Goal: Task Accomplishment & Management: Use online tool/utility

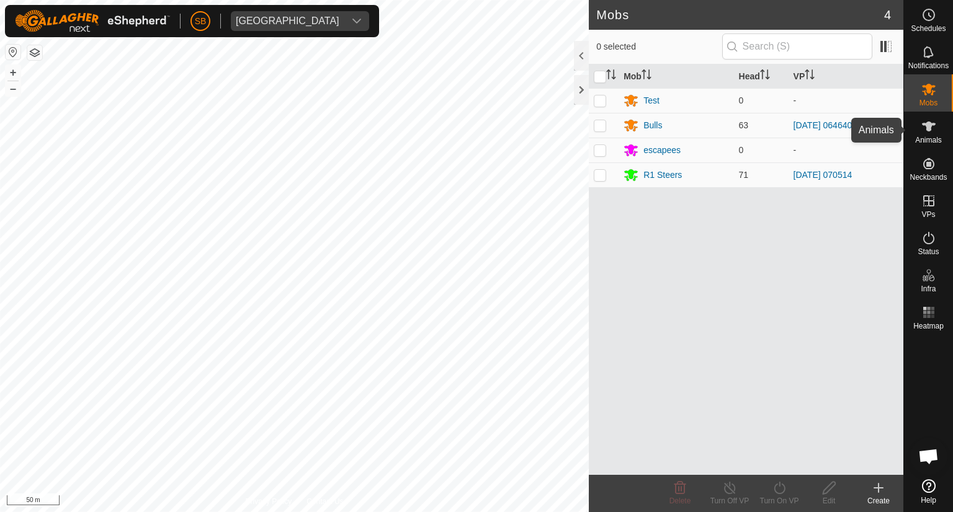
click at [935, 131] on icon at bounding box center [928, 126] width 15 height 15
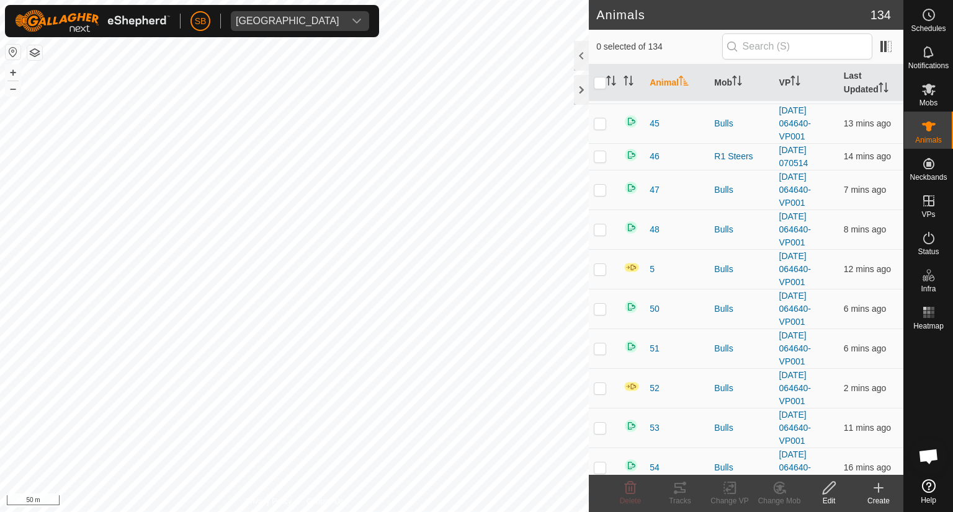
scroll to position [2533, 0]
click at [600, 344] on p-checkbox at bounding box center [600, 349] width 12 height 10
checkbox input "true"
click at [775, 491] on icon at bounding box center [778, 488] width 11 height 11
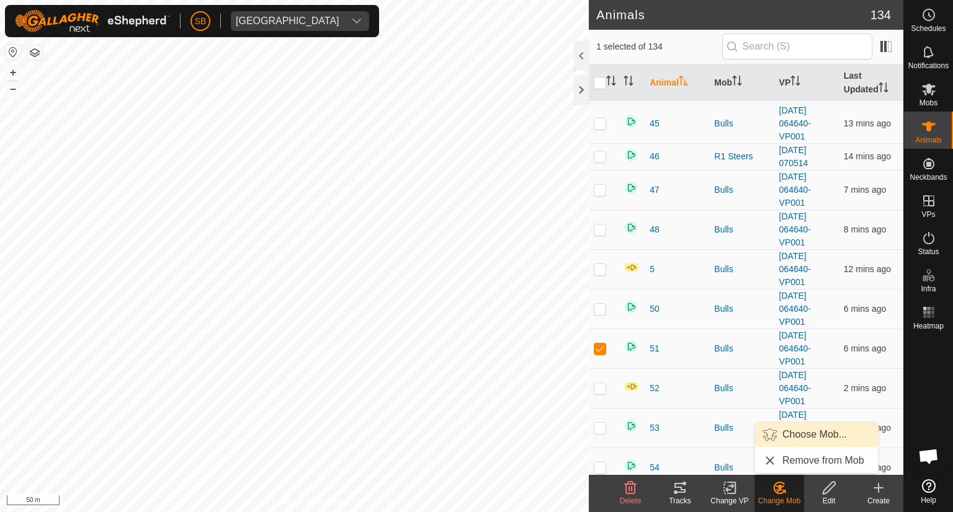
click at [793, 432] on link "Choose Mob..." at bounding box center [816, 434] width 123 height 25
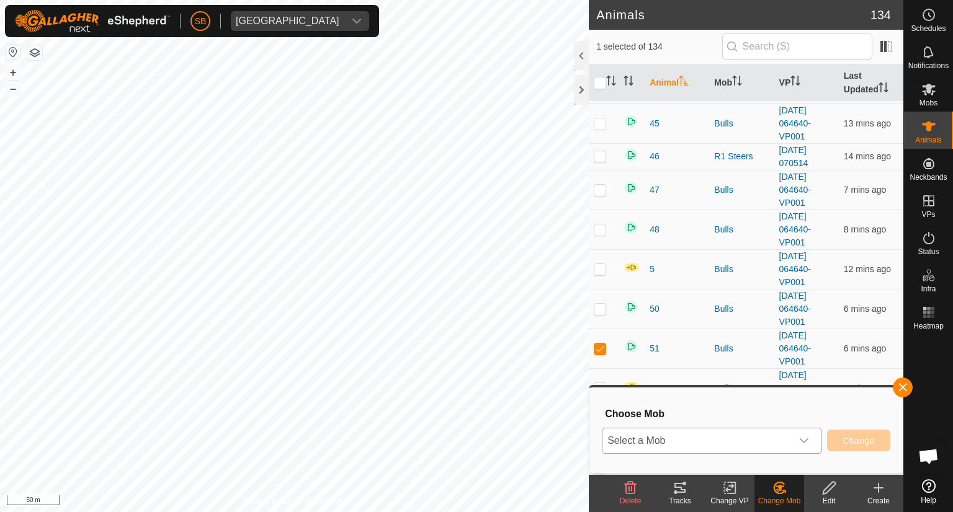
click at [804, 440] on icon "dropdown trigger" at bounding box center [804, 441] width 10 height 10
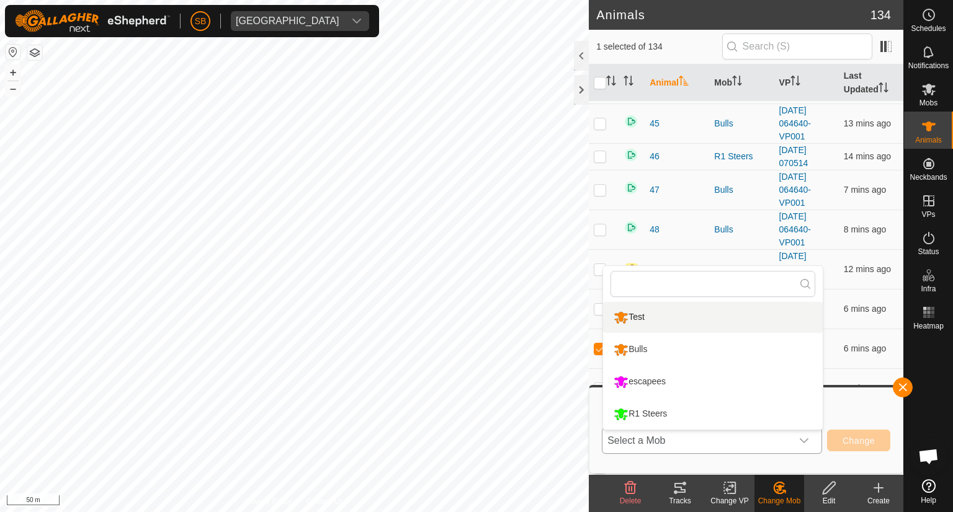
click at [716, 326] on li "Test" at bounding box center [713, 317] width 220 height 31
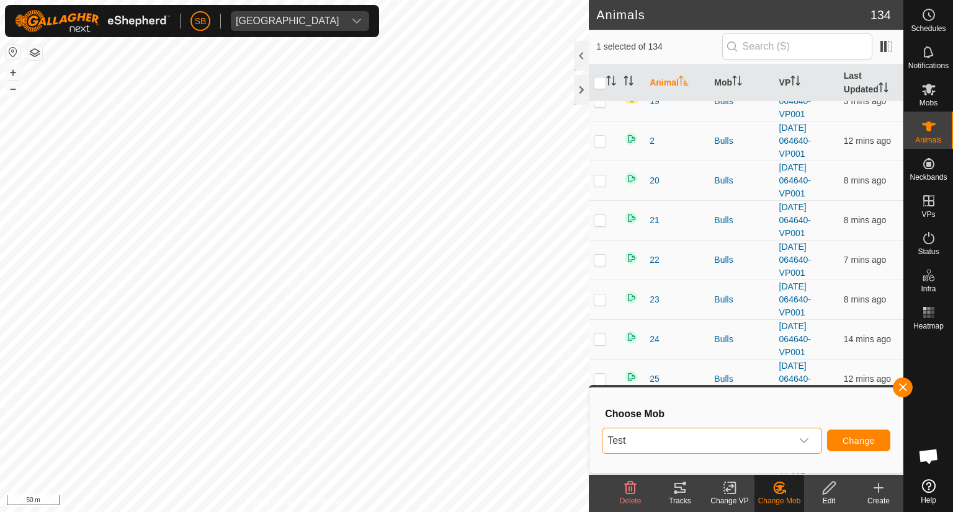
scroll to position [1405, 0]
click at [600, 333] on p-checkbox at bounding box center [600, 338] width 12 height 10
click at [875, 440] on button "Change" at bounding box center [858, 441] width 63 height 22
checkbox input "false"
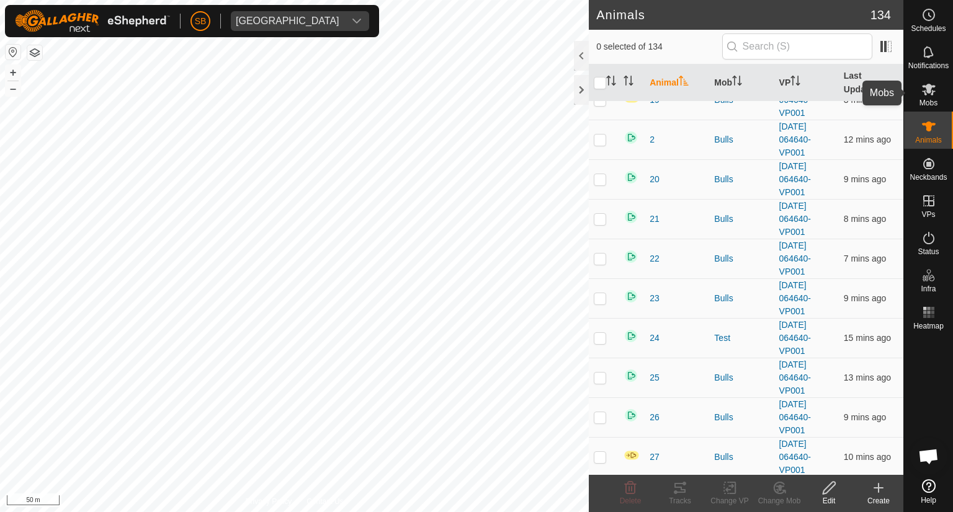
click at [928, 90] on icon at bounding box center [929, 90] width 14 height 12
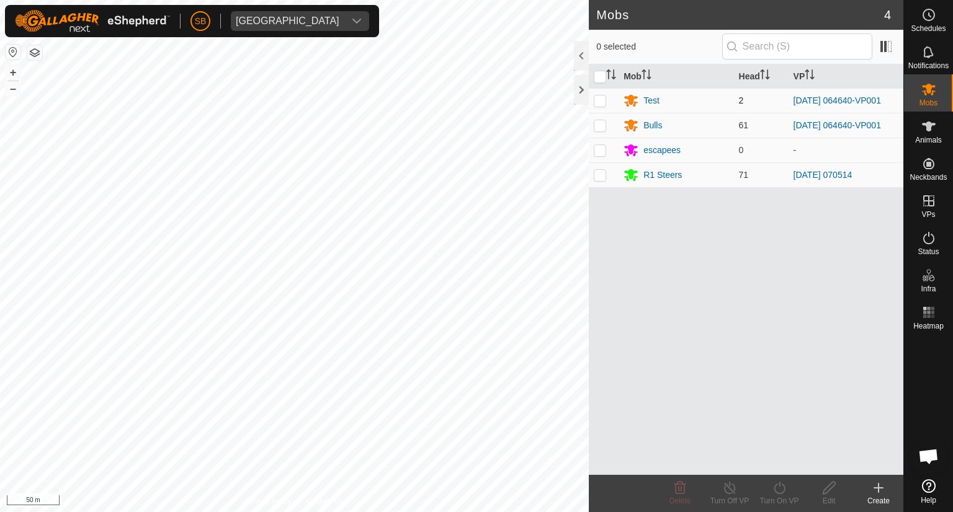
click at [603, 99] on p-checkbox at bounding box center [600, 101] width 12 height 10
checkbox input "true"
click at [644, 97] on div "Test" at bounding box center [651, 100] width 16 height 13
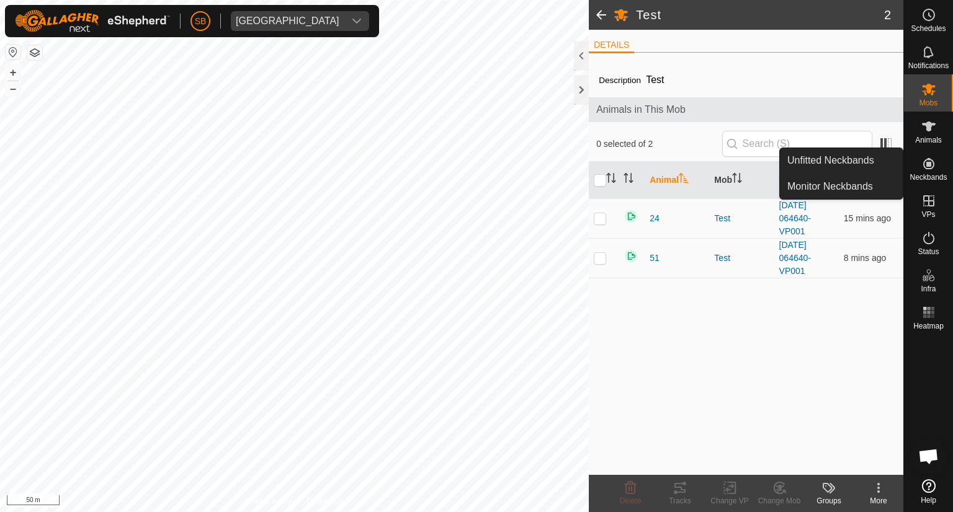
click at [925, 163] on icon at bounding box center [928, 163] width 15 height 15
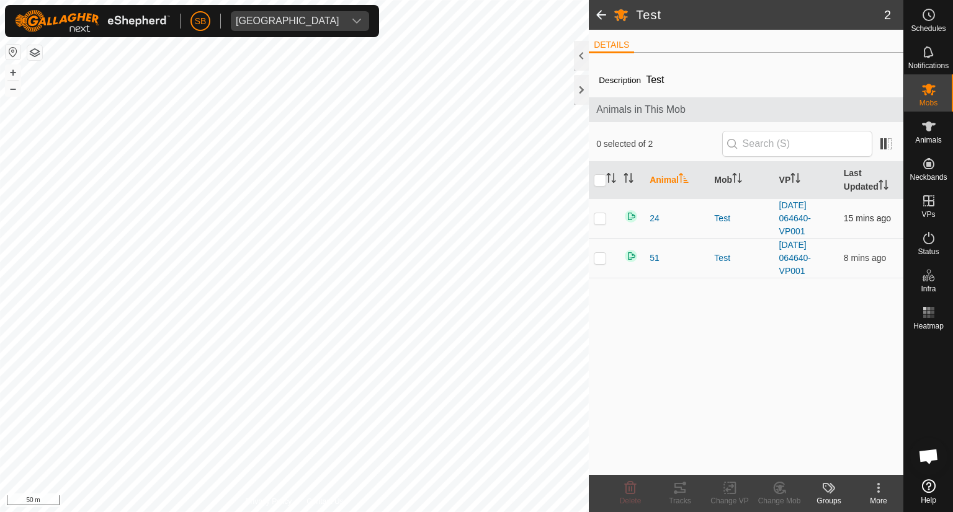
click at [602, 221] on p-checkbox at bounding box center [600, 218] width 12 height 10
checkbox input "true"
click at [600, 257] on p-checkbox at bounding box center [600, 258] width 12 height 10
checkbox input "true"
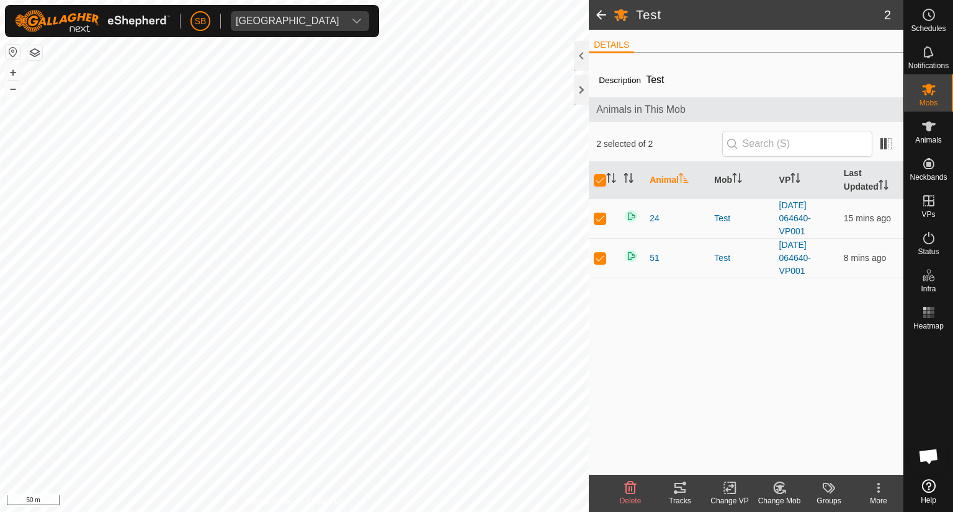
click at [873, 487] on icon at bounding box center [878, 488] width 15 height 15
click at [772, 362] on div "Description Test Animals in This Mob 2 selected of 2 Animal Mob VP Last Updated…" at bounding box center [746, 269] width 314 height 412
click at [928, 246] on es-activation-svg-icon at bounding box center [928, 238] width 22 height 20
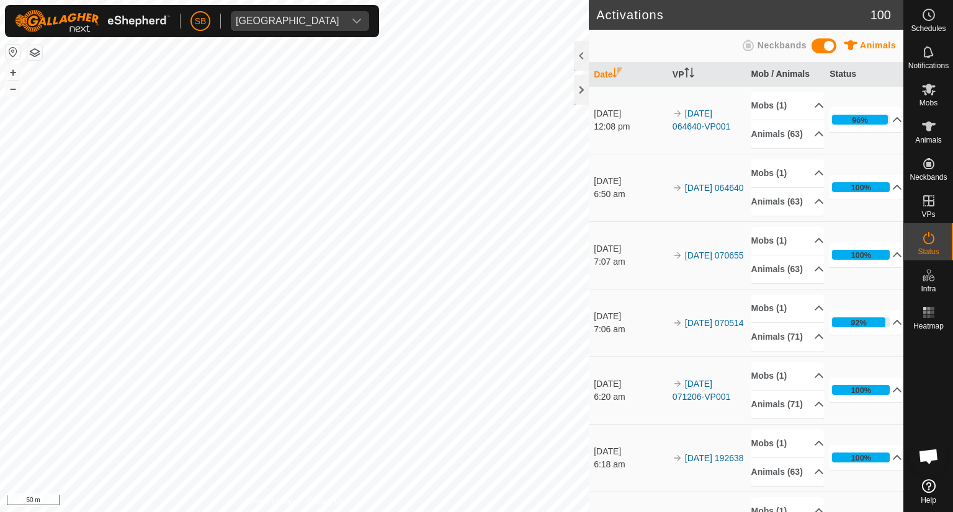
click at [930, 242] on icon at bounding box center [928, 238] width 15 height 15
drag, startPoint x: 828, startPoint y: 48, endPoint x: 800, endPoint y: 53, distance: 29.0
click at [800, 53] on div "Animals Neckbands" at bounding box center [746, 45] width 300 height 24
click at [827, 42] on span at bounding box center [823, 45] width 25 height 15
click at [821, 42] on span at bounding box center [823, 45] width 25 height 15
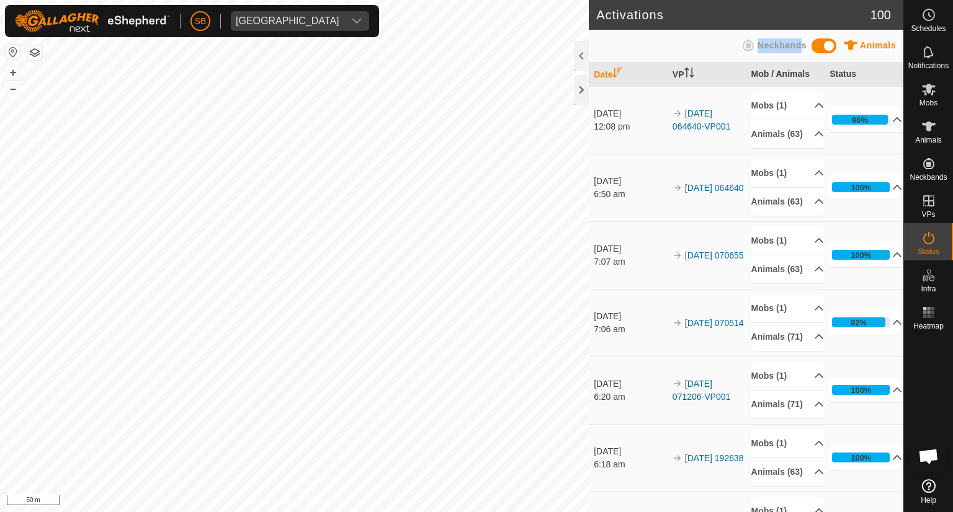
click at [718, 51] on div "Animals Neckbands" at bounding box center [746, 45] width 300 height 24
click at [880, 122] on p-accordion-header "96%" at bounding box center [865, 119] width 73 height 25
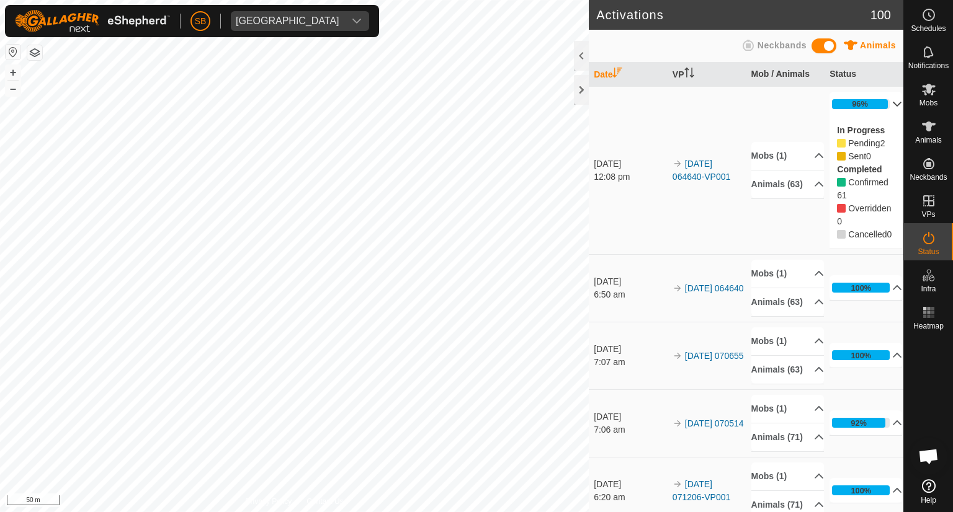
click at [729, 117] on td "[DATE] 064640-VP001" at bounding box center [706, 170] width 79 height 168
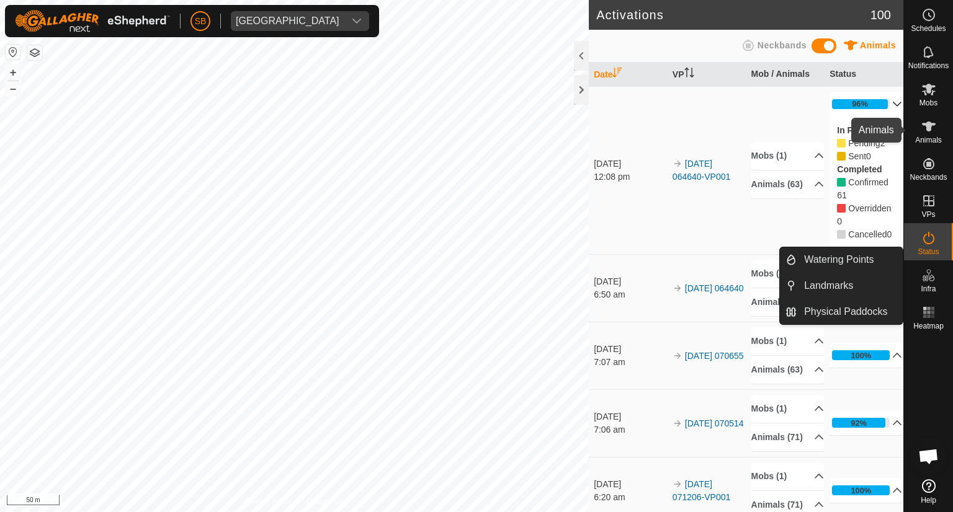
click at [929, 126] on icon at bounding box center [929, 127] width 14 height 10
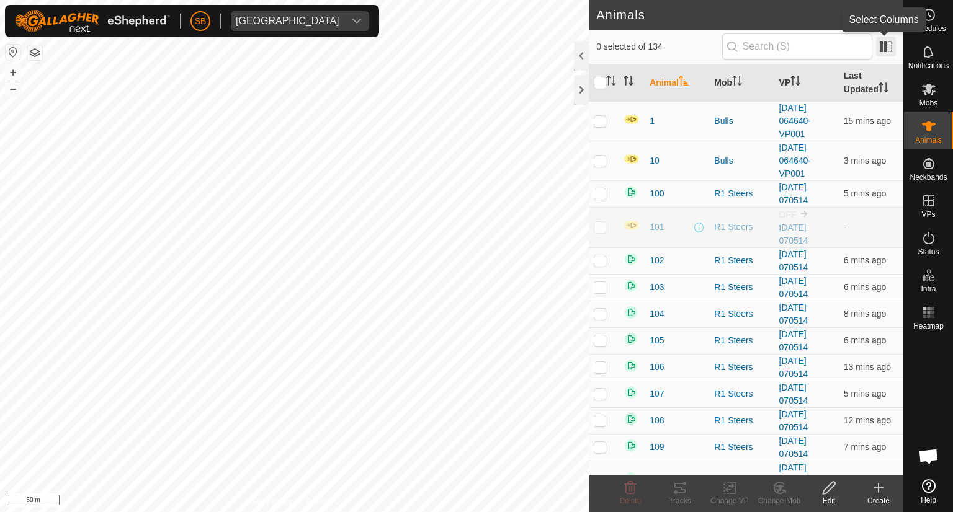
click at [887, 47] on span at bounding box center [886, 47] width 20 height 20
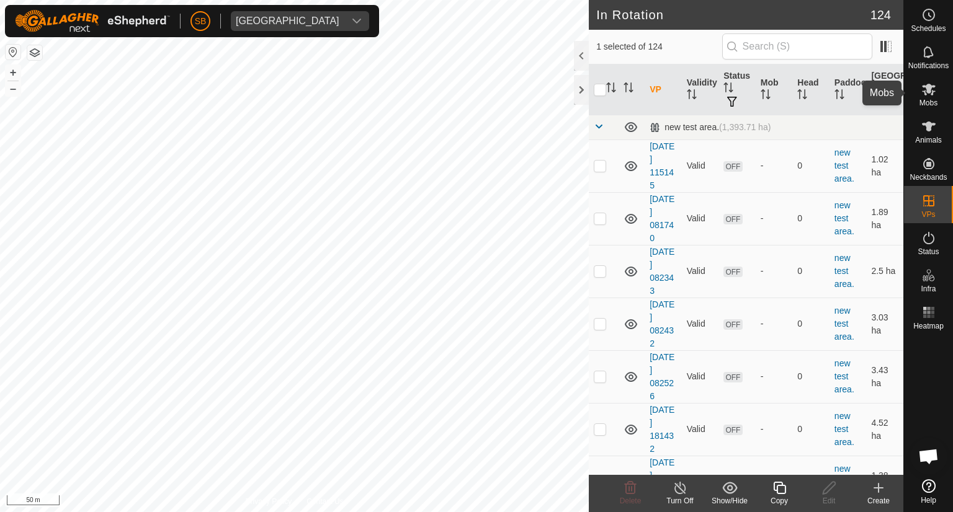
click at [925, 99] on span "Mobs" at bounding box center [928, 102] width 18 height 7
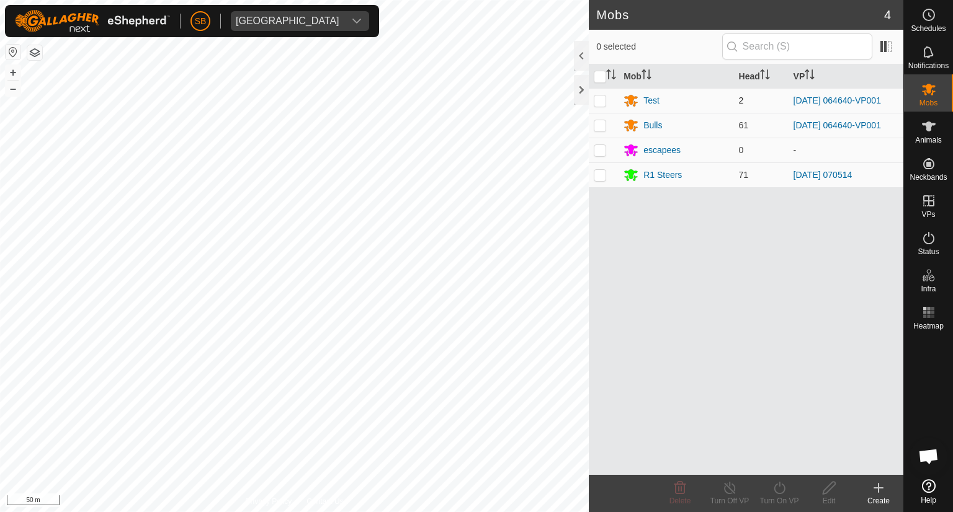
click at [603, 100] on p-checkbox at bounding box center [600, 101] width 12 height 10
checkbox input "true"
click at [724, 488] on icon at bounding box center [730, 488] width 16 height 15
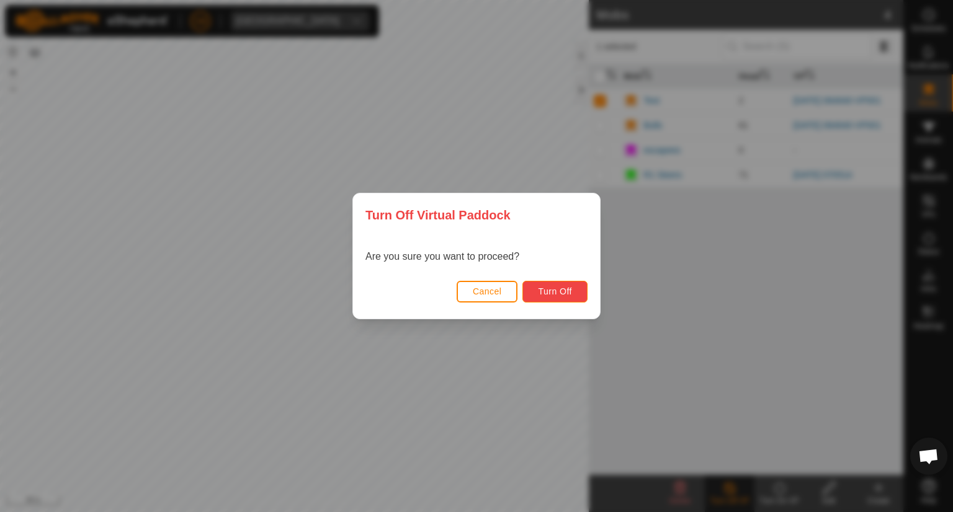
click at [568, 294] on span "Turn Off" at bounding box center [555, 292] width 34 height 10
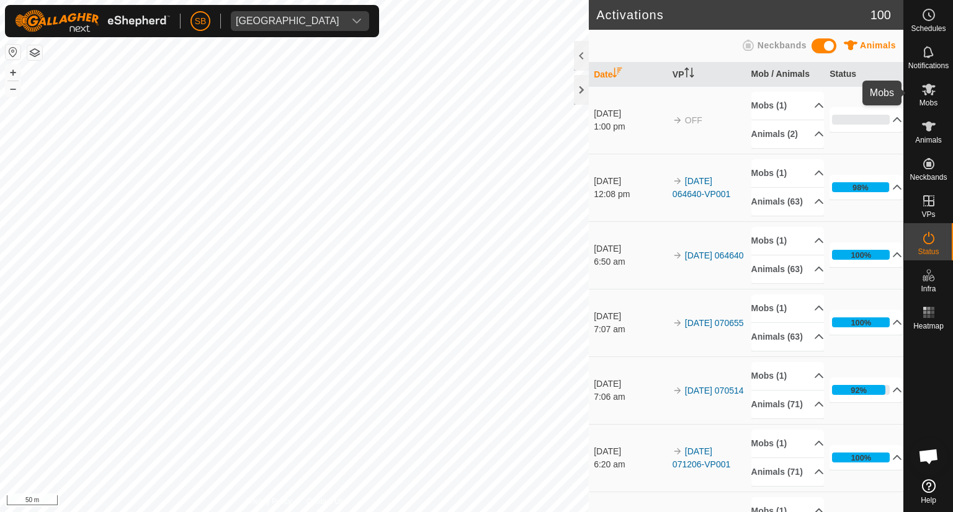
click at [926, 105] on span "Mobs" at bounding box center [928, 102] width 18 height 7
